Goal: Information Seeking & Learning: Learn about a topic

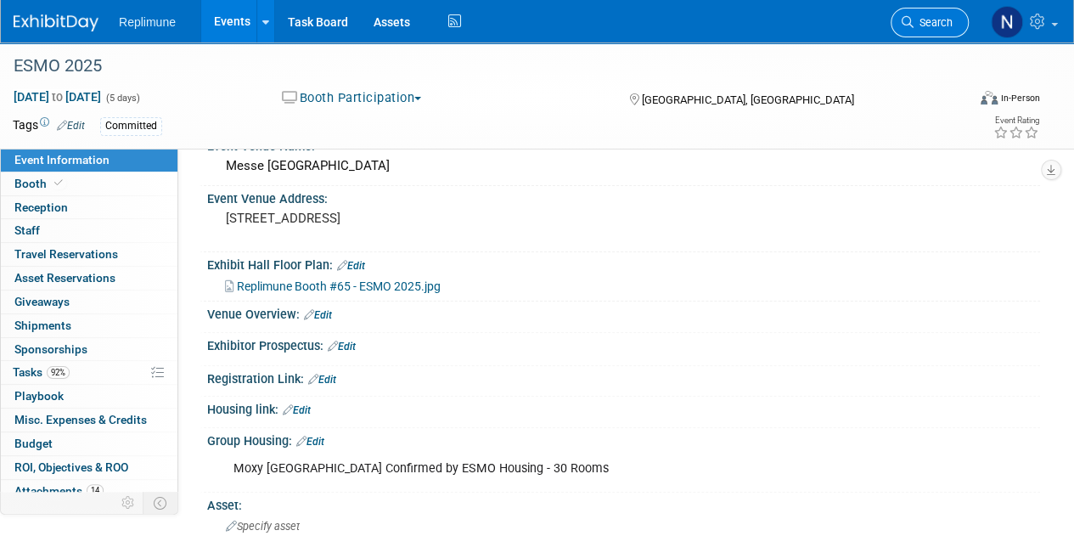
click at [933, 24] on span "Search" at bounding box center [932, 22] width 39 height 13
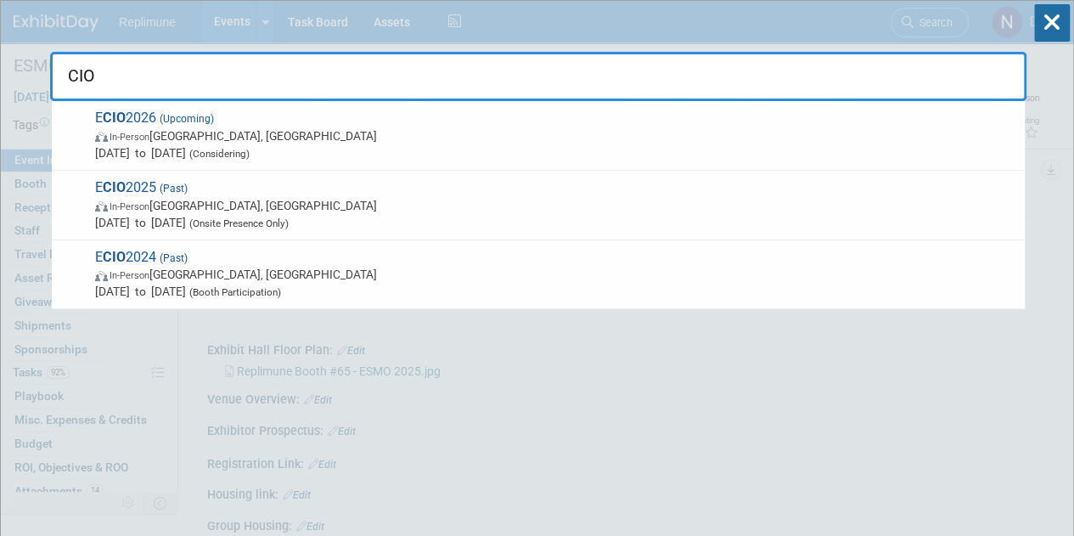
type input "CIO"
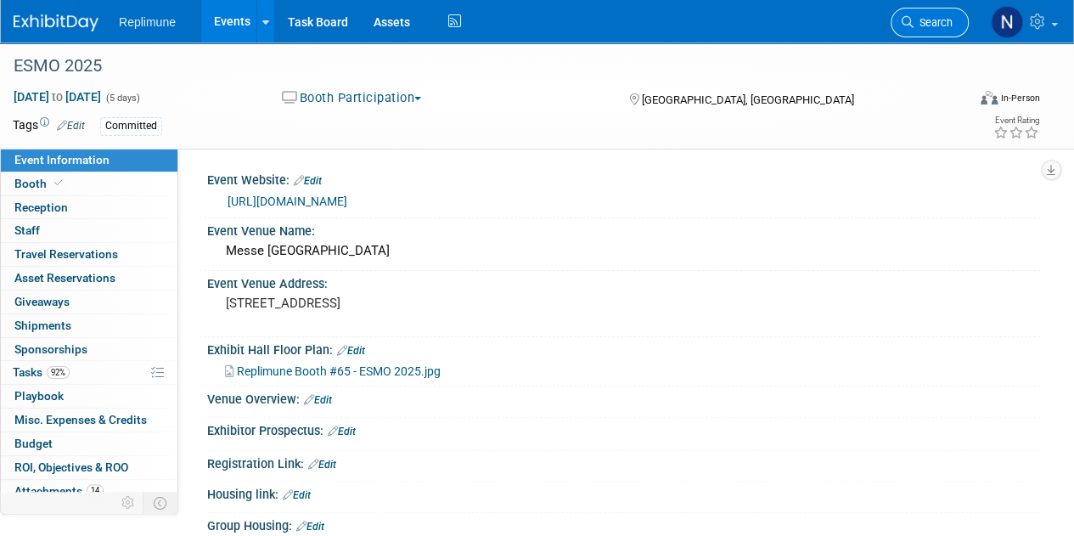
click at [939, 20] on span "Search" at bounding box center [932, 22] width 39 height 13
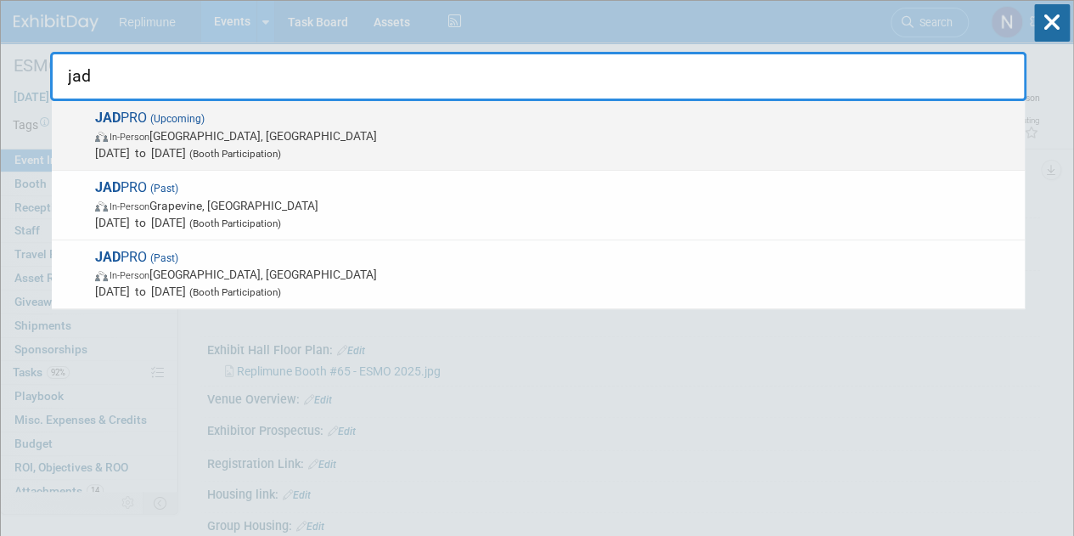
type input "jad"
click at [109, 132] on span "In-Person" at bounding box center [129, 137] width 40 height 11
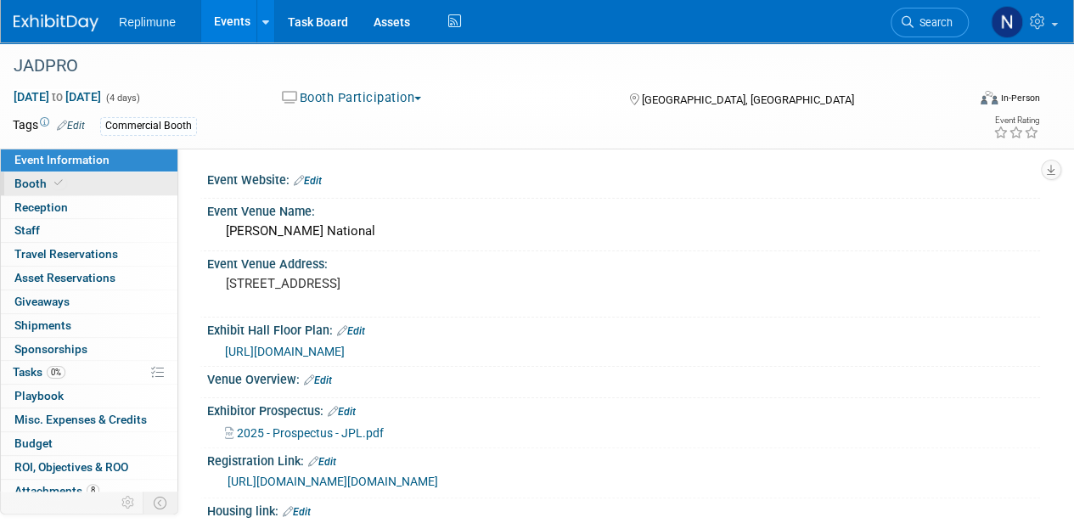
click at [37, 186] on span "Booth" at bounding box center [40, 184] width 52 height 14
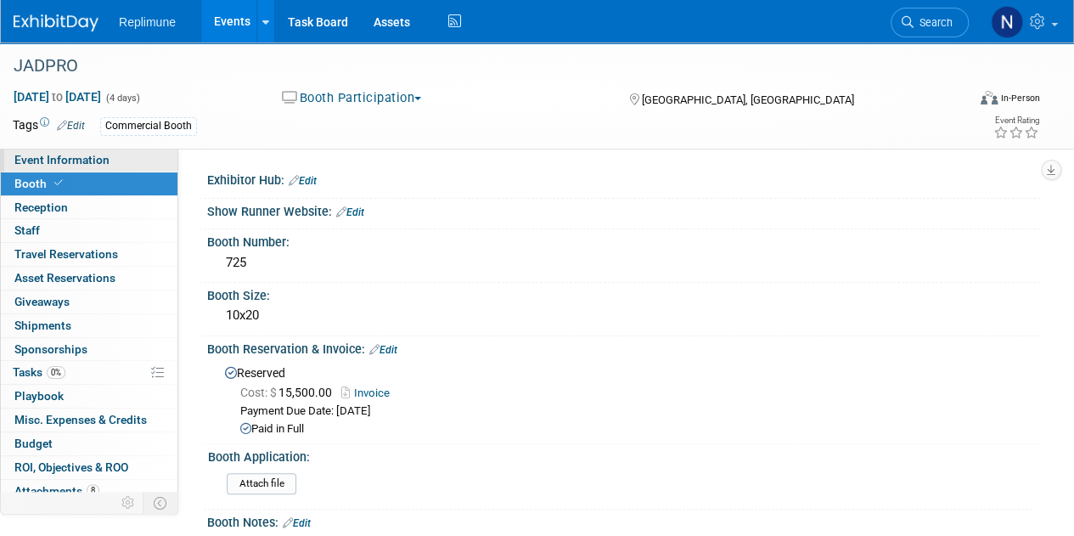
click at [58, 153] on span "Event Information" at bounding box center [61, 160] width 95 height 14
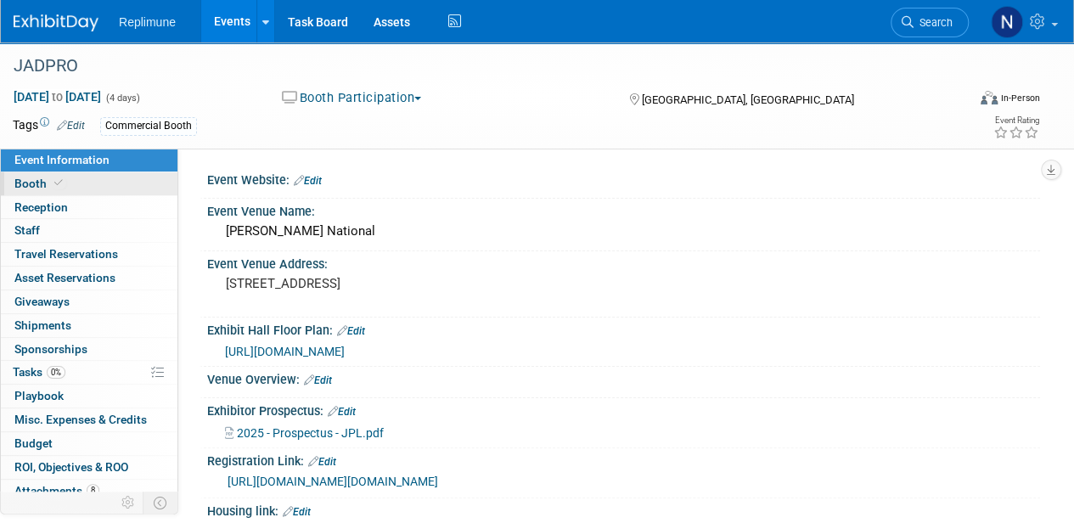
click at [47, 183] on span "Booth" at bounding box center [40, 184] width 52 height 14
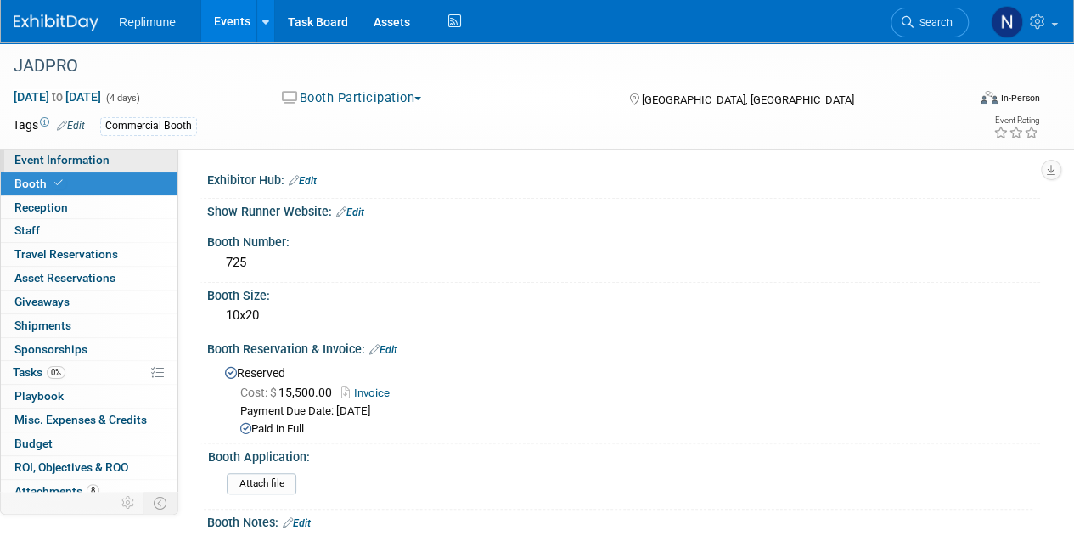
click at [63, 166] on span "Event Information" at bounding box center [61, 160] width 95 height 14
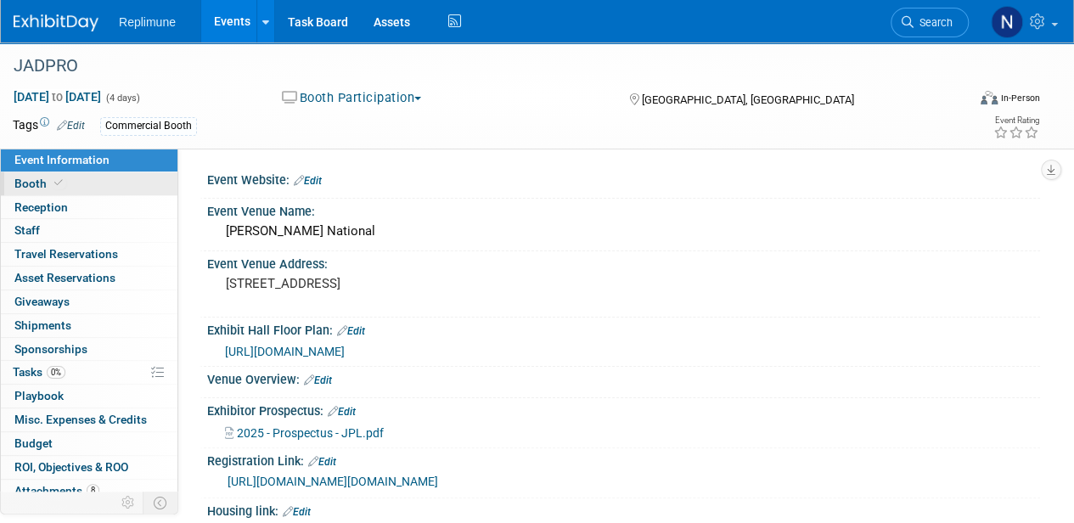
click at [31, 173] on link "Booth" at bounding box center [89, 183] width 177 height 23
